Goal: Task Accomplishment & Management: Manage account settings

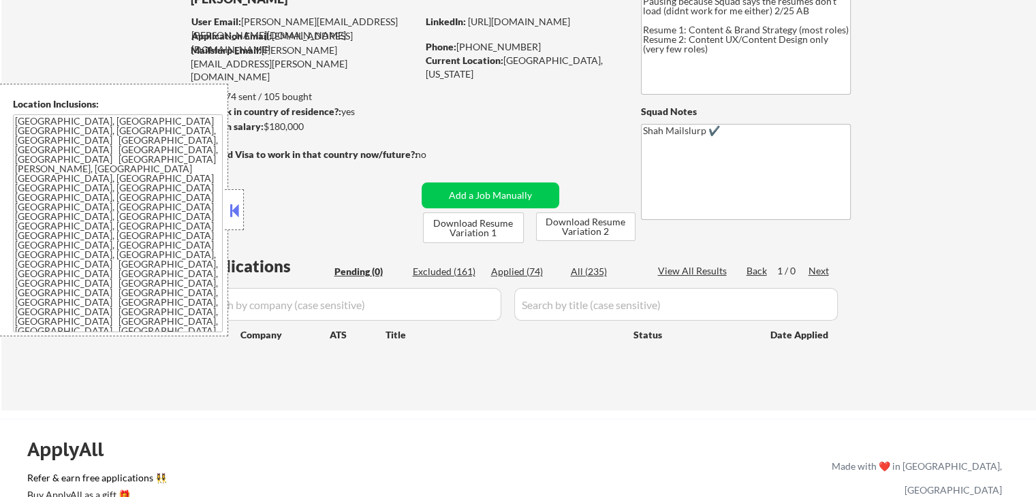
scroll to position [204, 0]
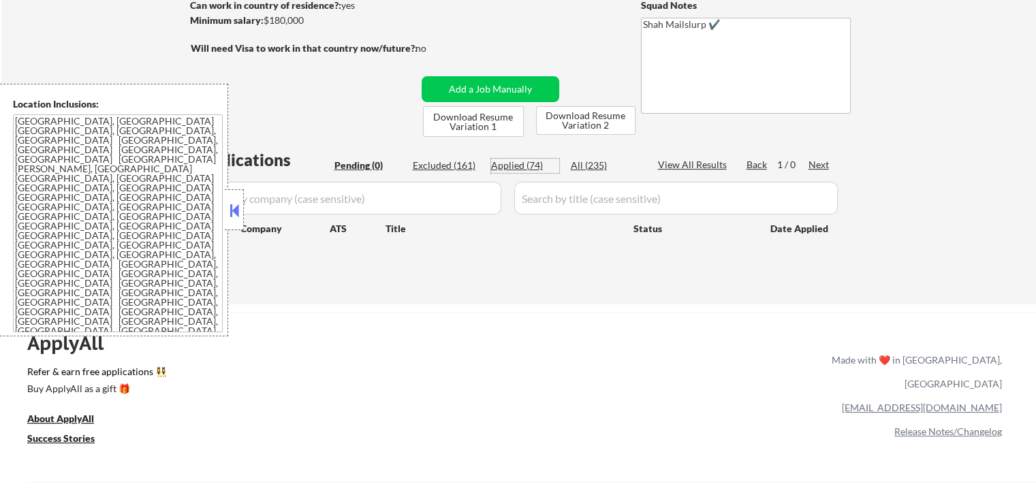
click at [522, 164] on div "Applied (74)" at bounding box center [525, 166] width 68 height 14
select select ""applied""
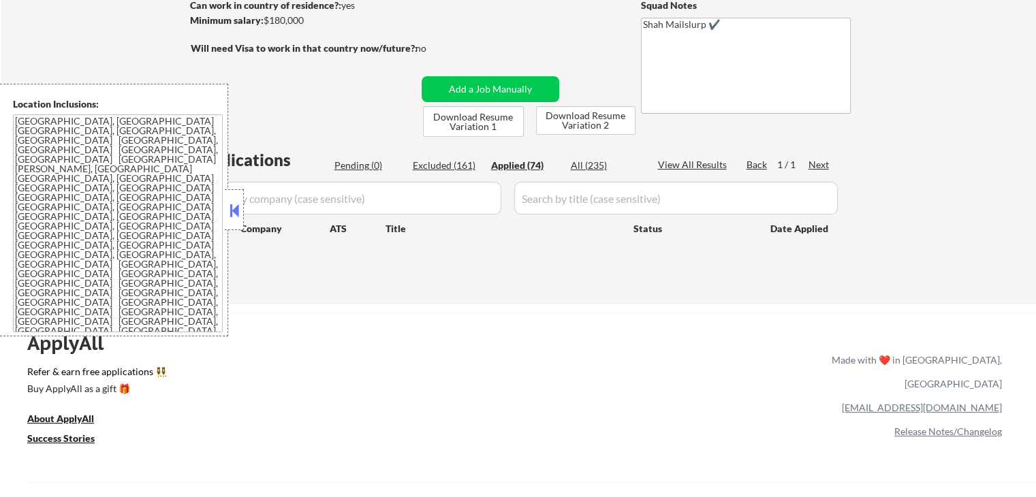
select select ""applied""
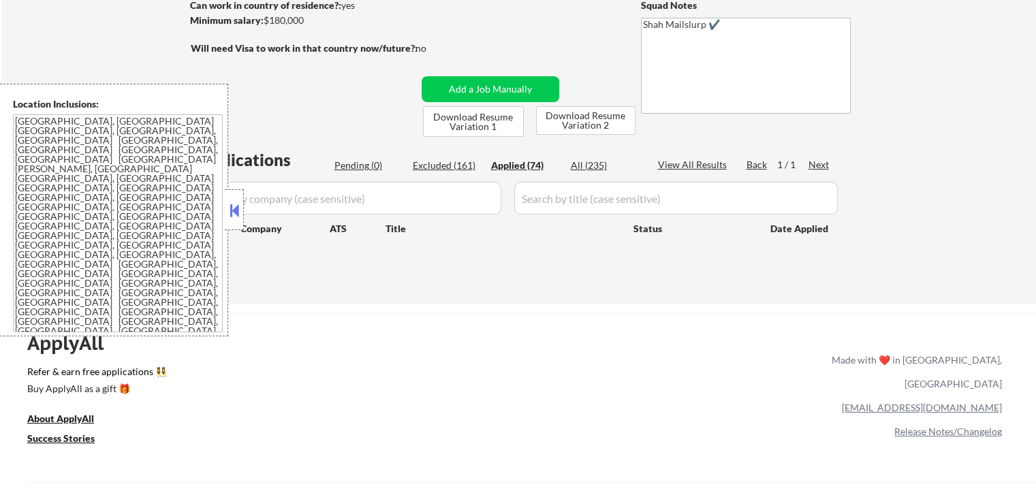
select select ""applied""
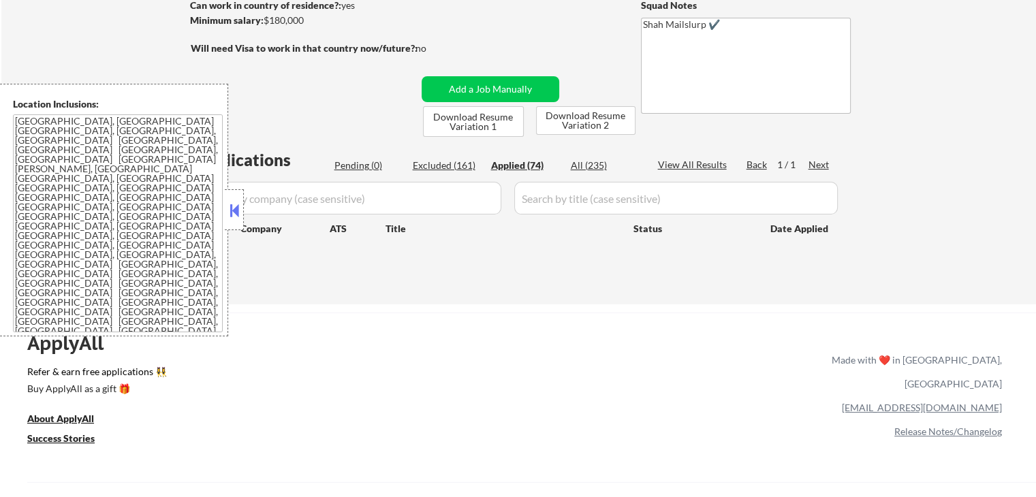
select select ""applied""
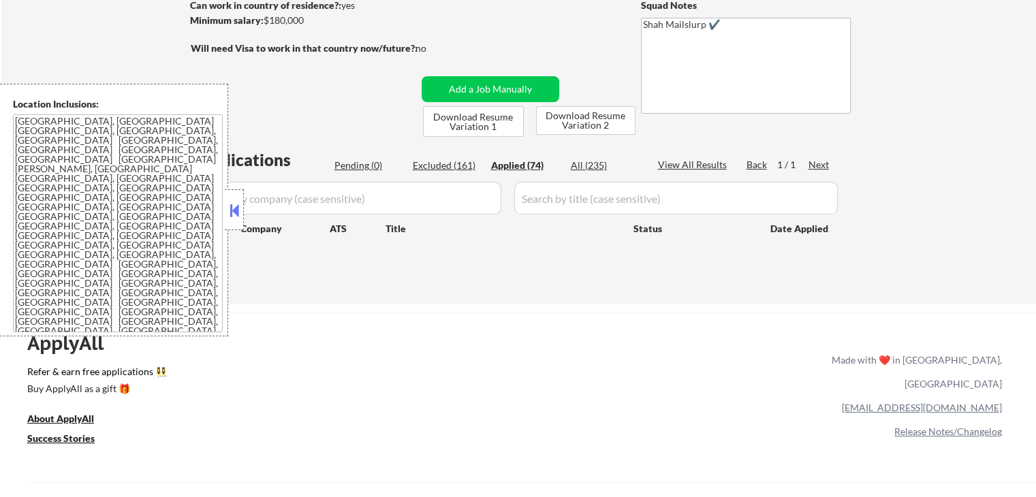
select select ""applied""
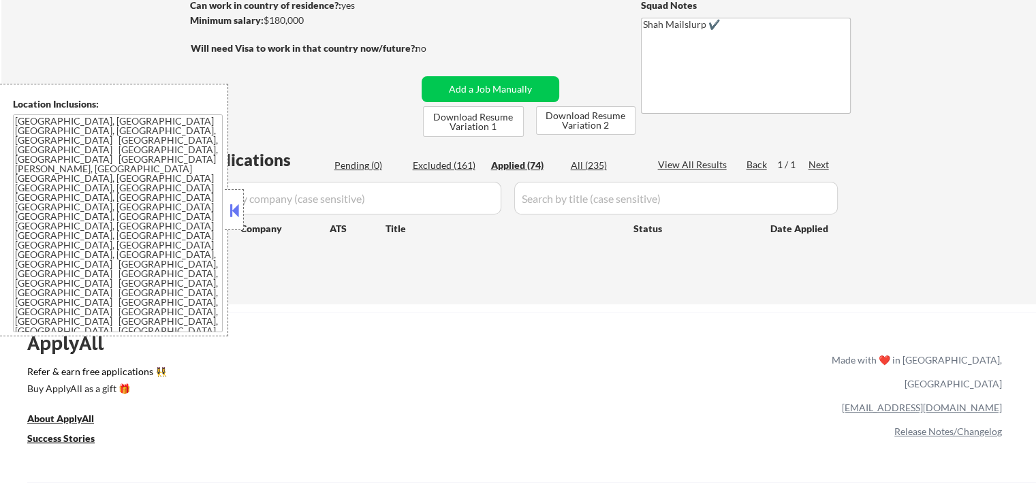
select select ""applied""
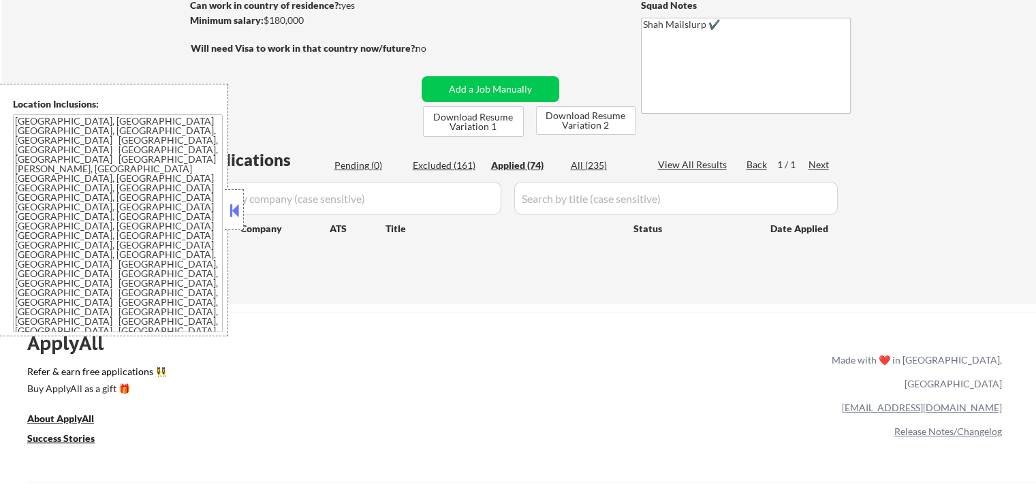
select select ""applied""
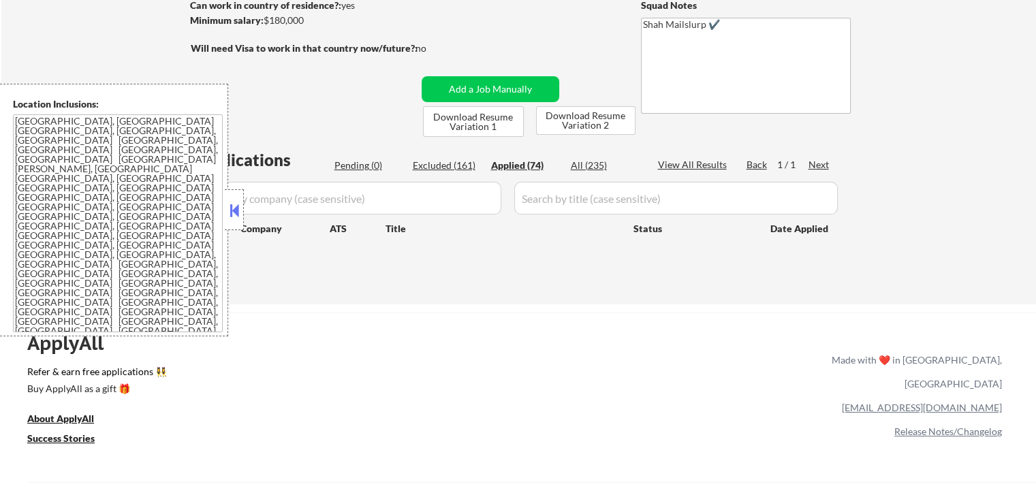
select select ""applied""
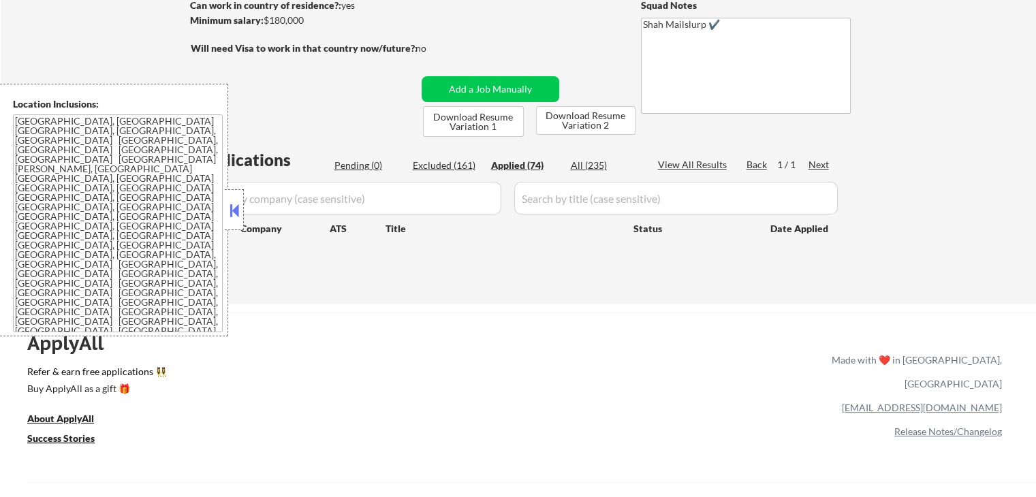
select select ""applied""
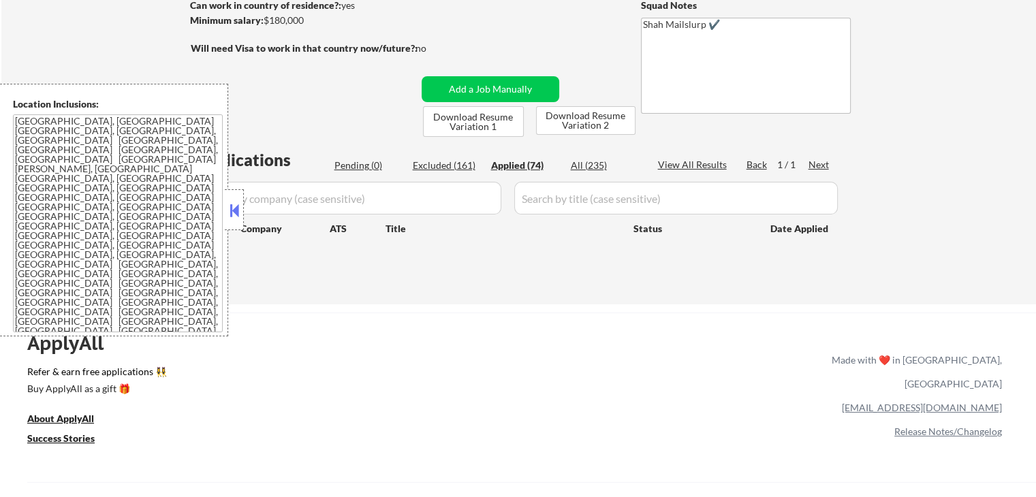
select select ""applied""
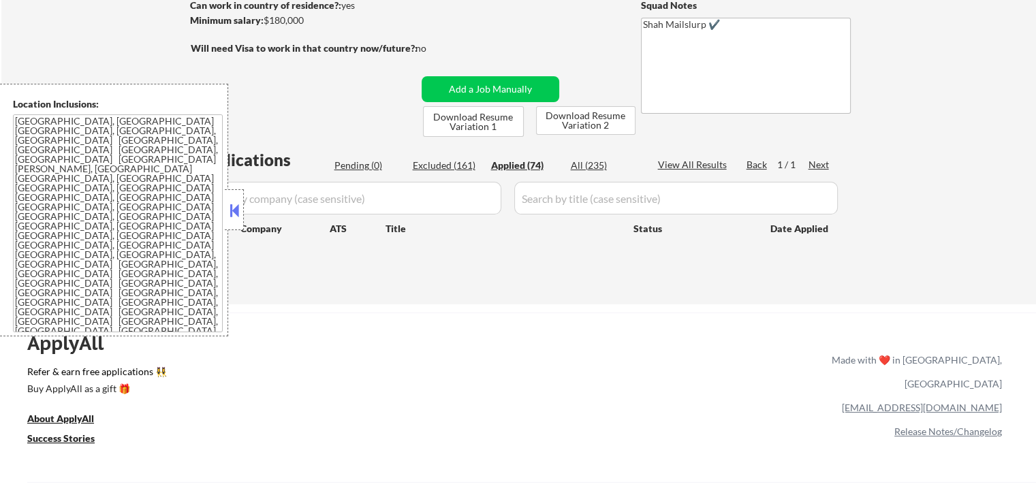
select select ""applied""
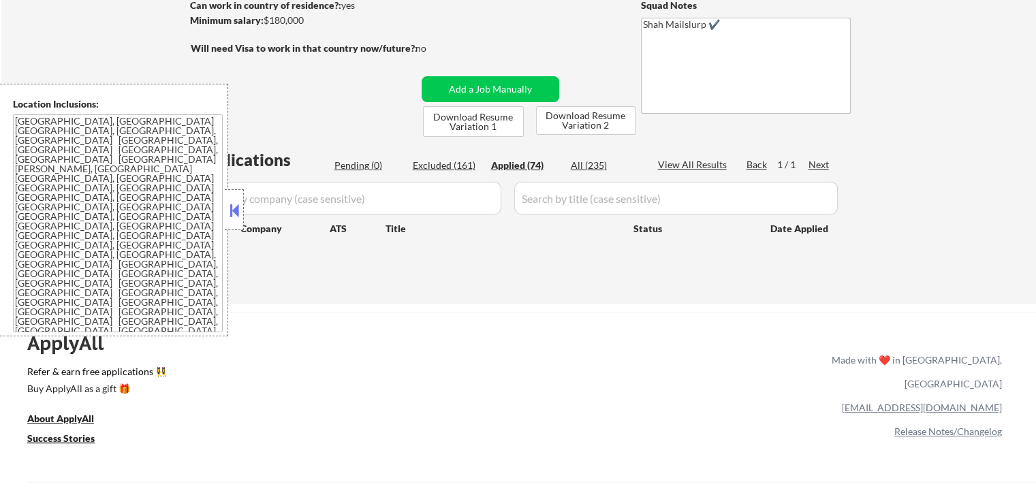
select select ""applied""
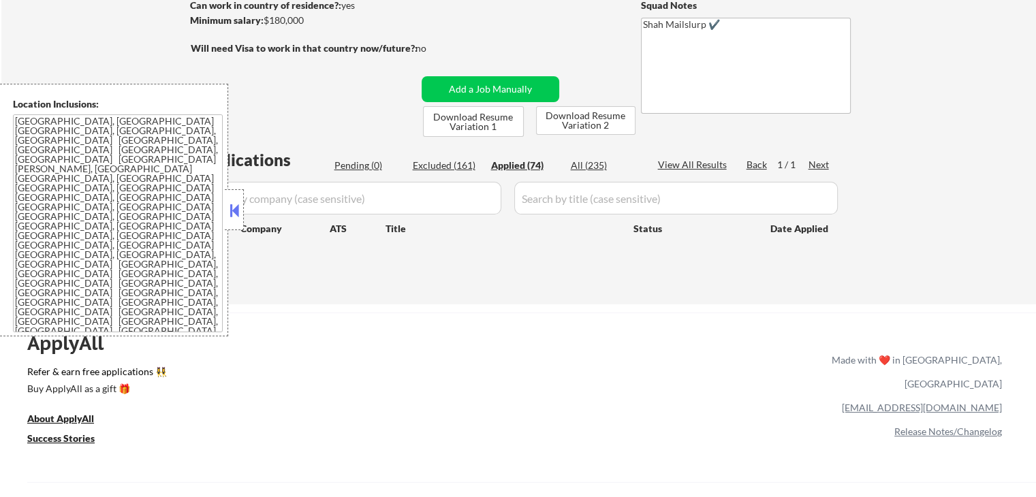
select select ""applied""
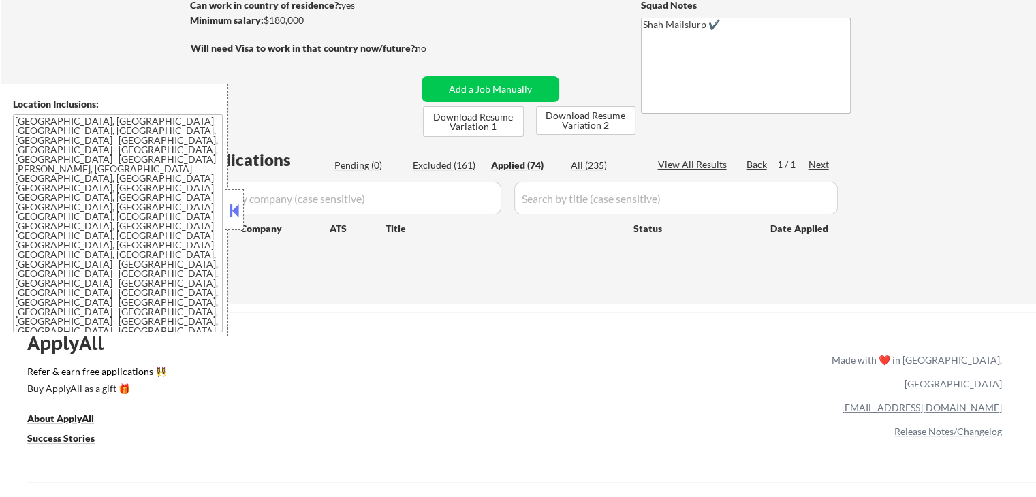
select select ""applied""
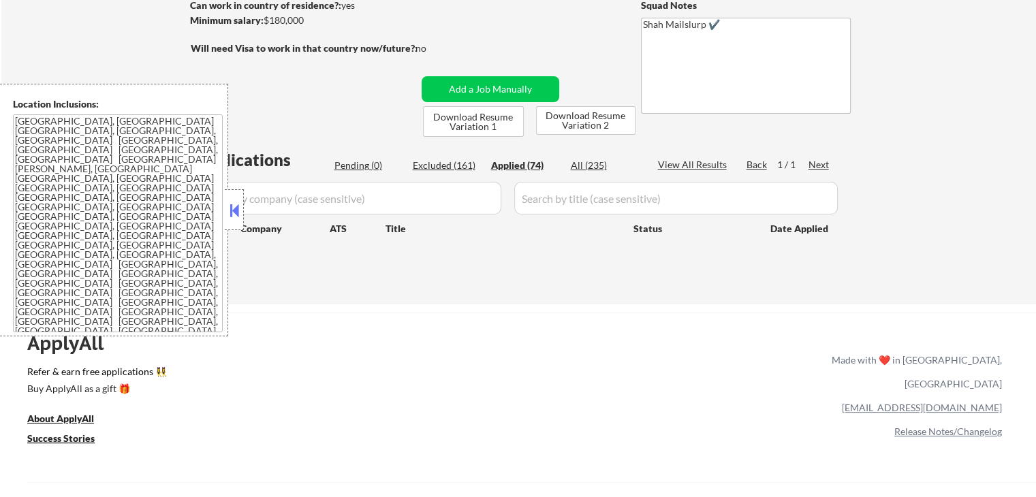
select select ""applied""
